Goal: Check status: Check status

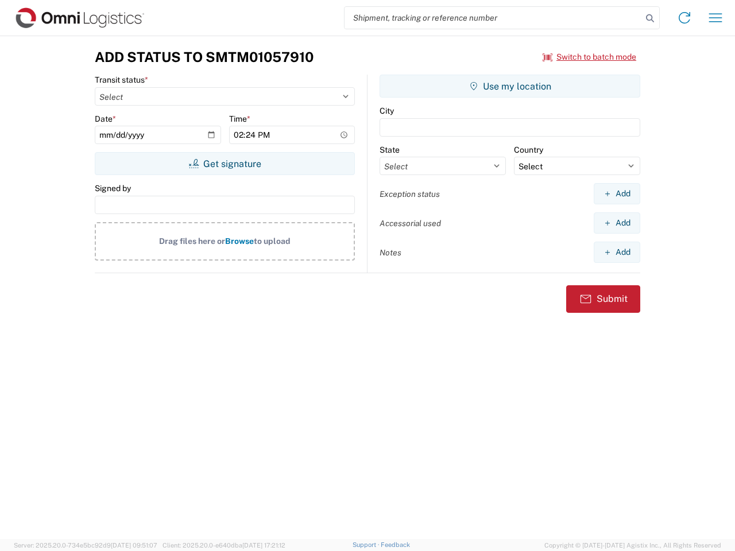
click at [493, 18] on input "search" at bounding box center [492, 18] width 297 height 22
click at [650, 18] on icon at bounding box center [650, 18] width 16 height 16
click at [684, 18] on icon at bounding box center [684, 18] width 18 height 18
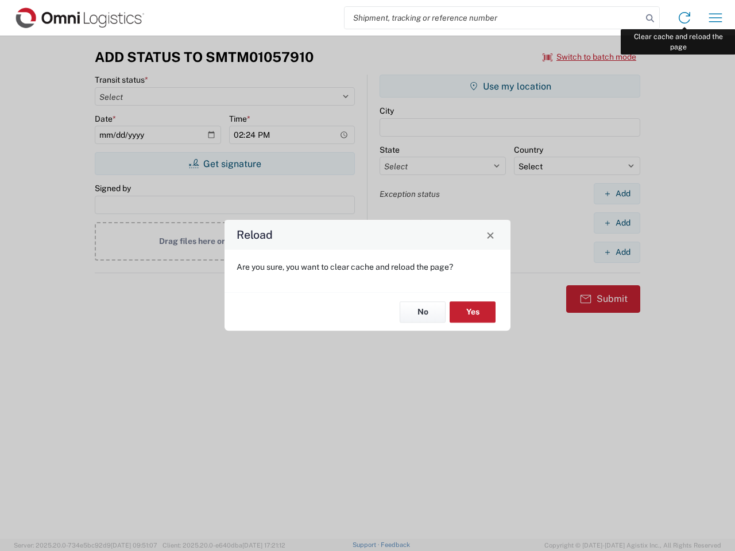
click at [715, 18] on div "Reload Are you sure, you want to clear cache and reload the page? No Yes" at bounding box center [367, 275] width 735 height 551
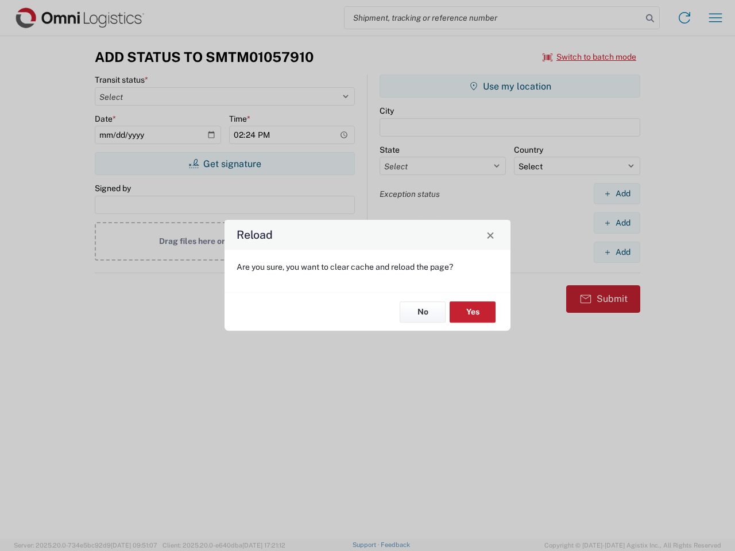
click at [590, 57] on div "Reload Are you sure, you want to clear cache and reload the page? No Yes" at bounding box center [367, 275] width 735 height 551
click at [224, 164] on div "Reload Are you sure, you want to clear cache and reload the page? No Yes" at bounding box center [367, 275] width 735 height 551
click at [510, 86] on div "Reload Are you sure, you want to clear cache and reload the page? No Yes" at bounding box center [367, 275] width 735 height 551
click at [617, 193] on div "Reload Are you sure, you want to clear cache and reload the page? No Yes" at bounding box center [367, 275] width 735 height 551
click at [617, 223] on div "Reload Are you sure, you want to clear cache and reload the page? No Yes" at bounding box center [367, 275] width 735 height 551
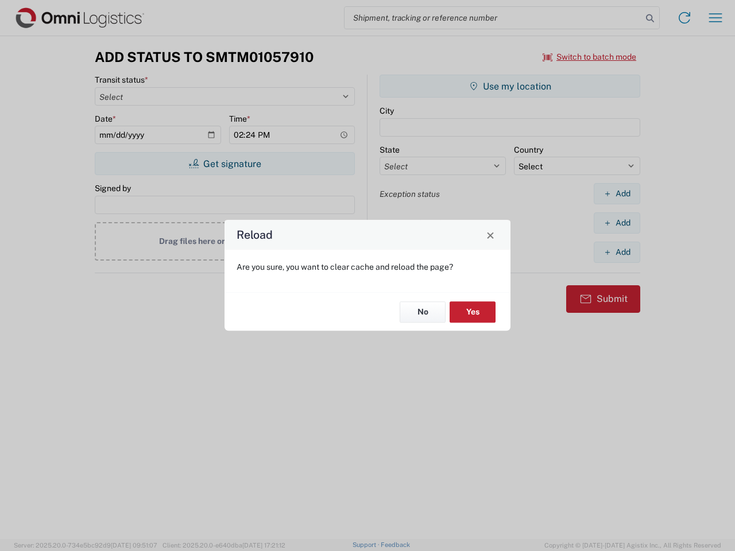
click at [617, 252] on div "Reload Are you sure, you want to clear cache and reload the page? No Yes" at bounding box center [367, 275] width 735 height 551
